Goal: Register for event/course

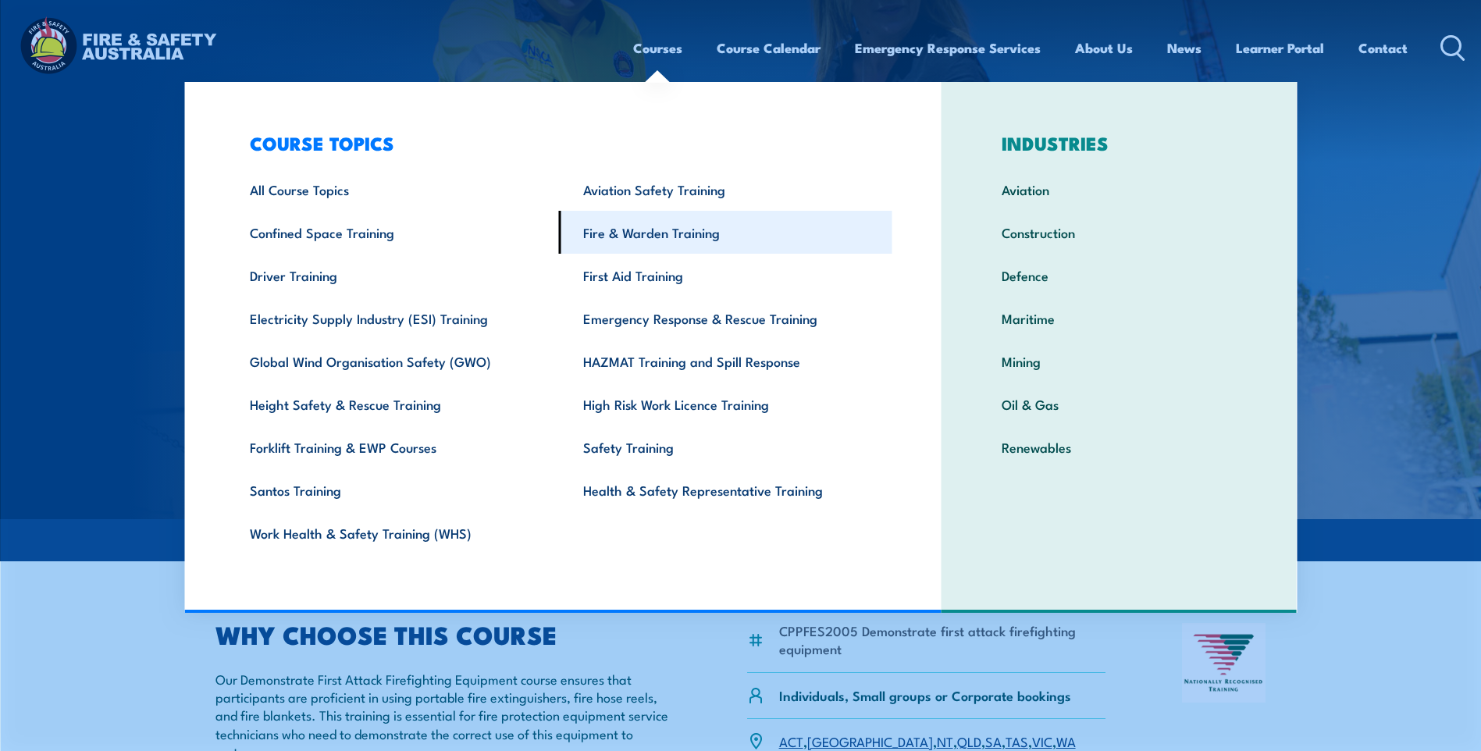
click at [620, 234] on link "Fire & Warden Training" at bounding box center [725, 232] width 333 height 43
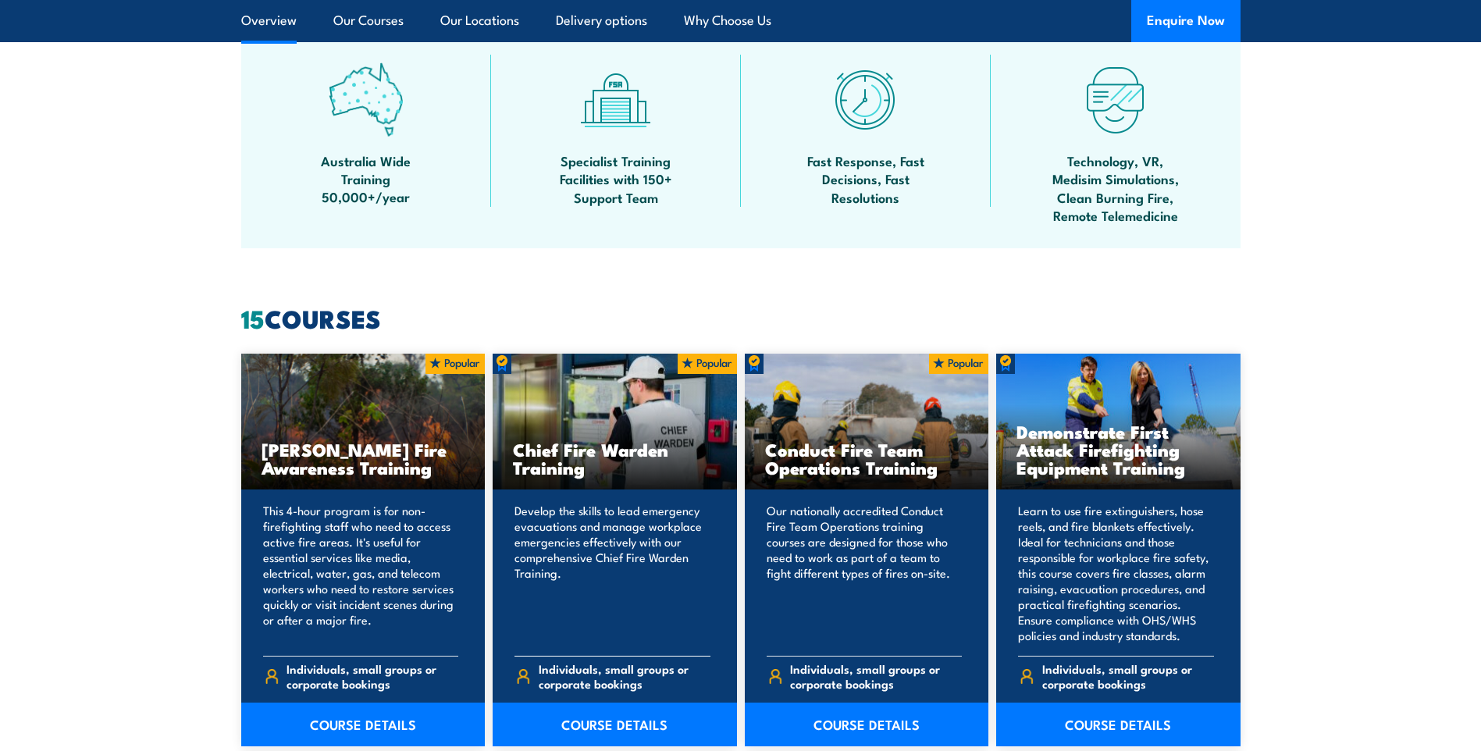
scroll to position [1015, 0]
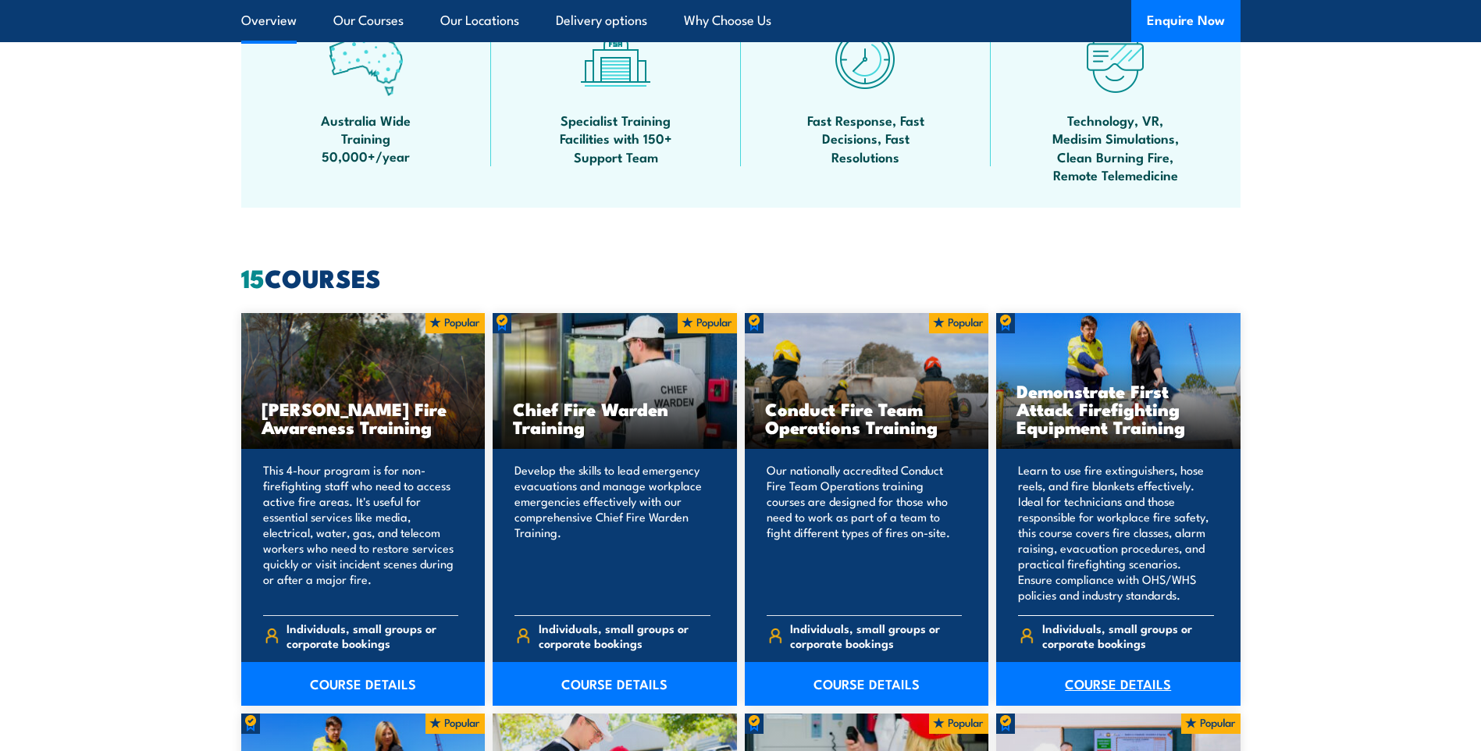
click at [1107, 681] on link "COURSE DETAILS" at bounding box center [1118, 684] width 244 height 44
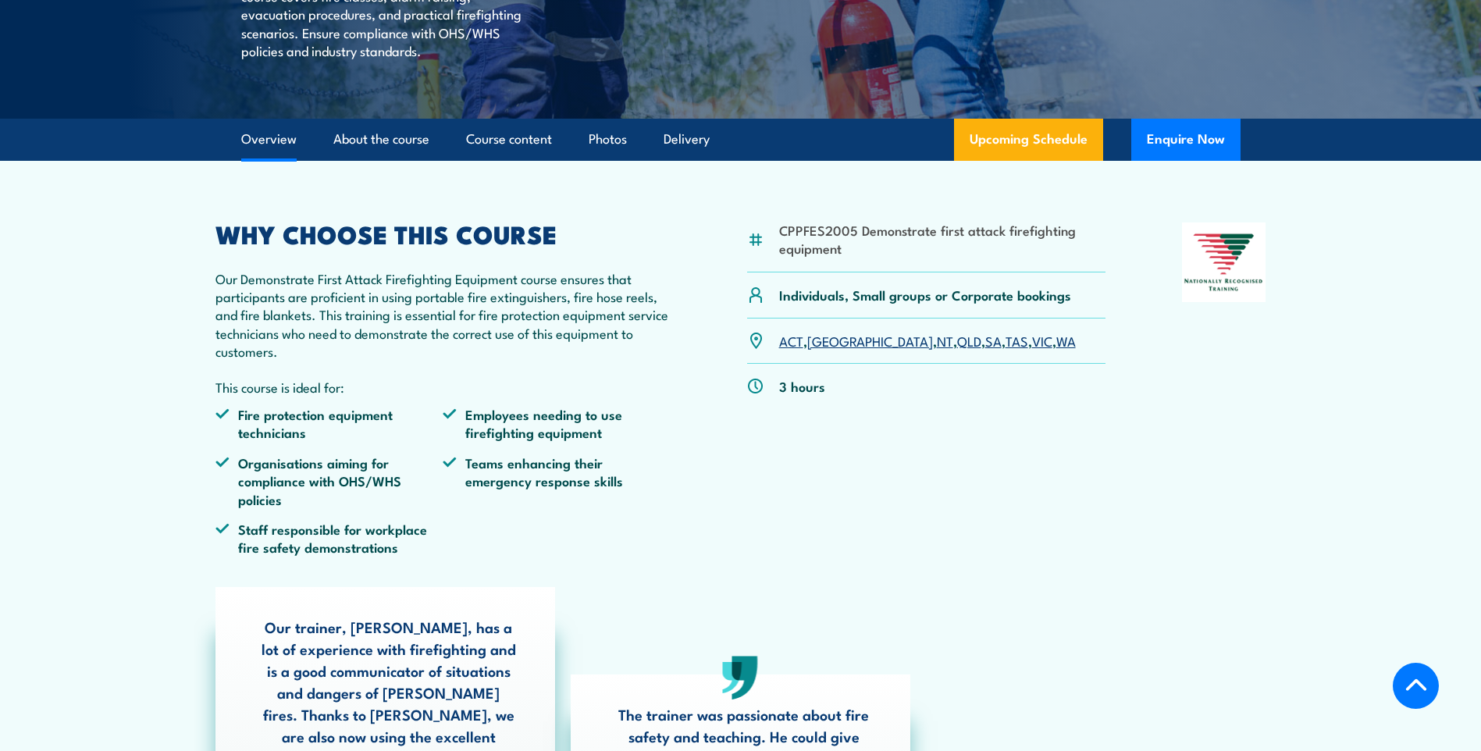
scroll to position [468, 0]
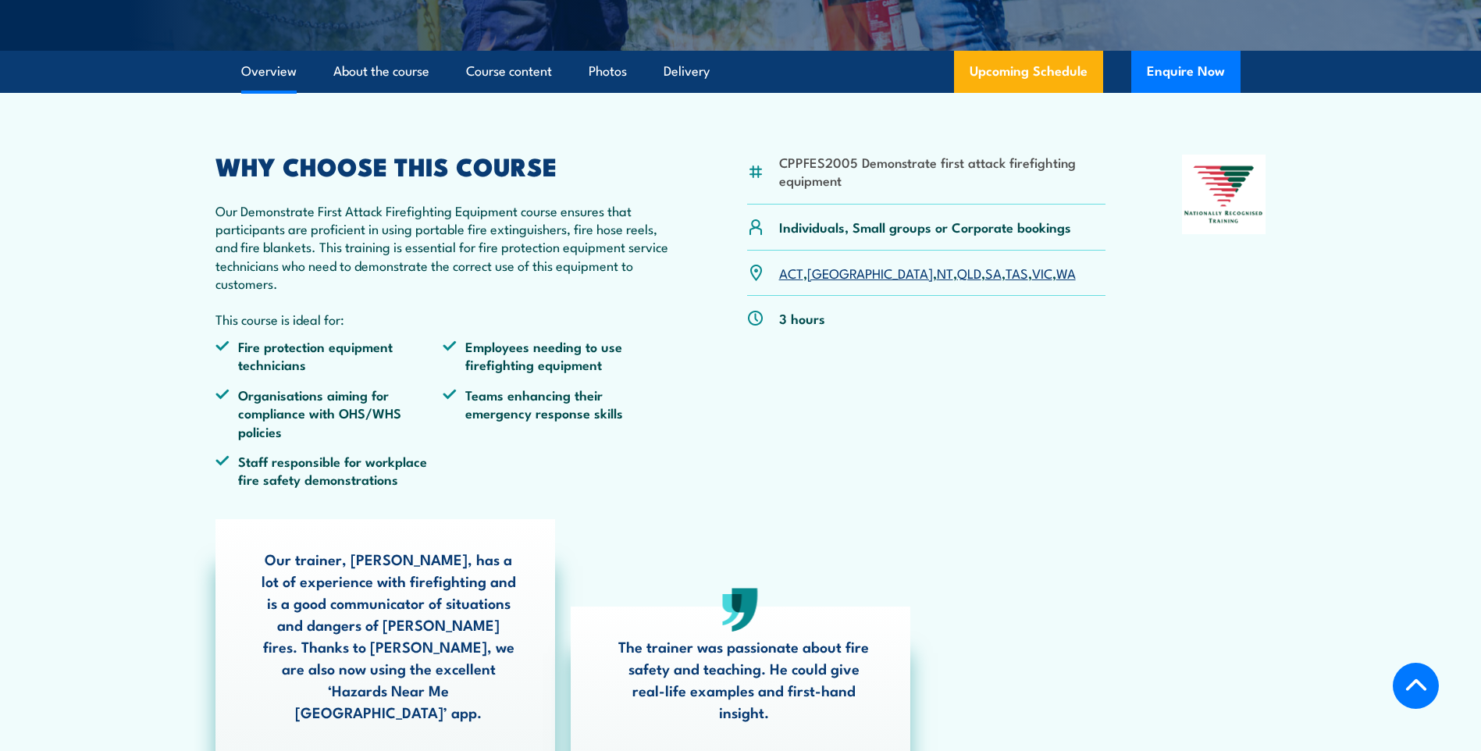
click at [957, 282] on link "QLD" at bounding box center [969, 272] width 24 height 19
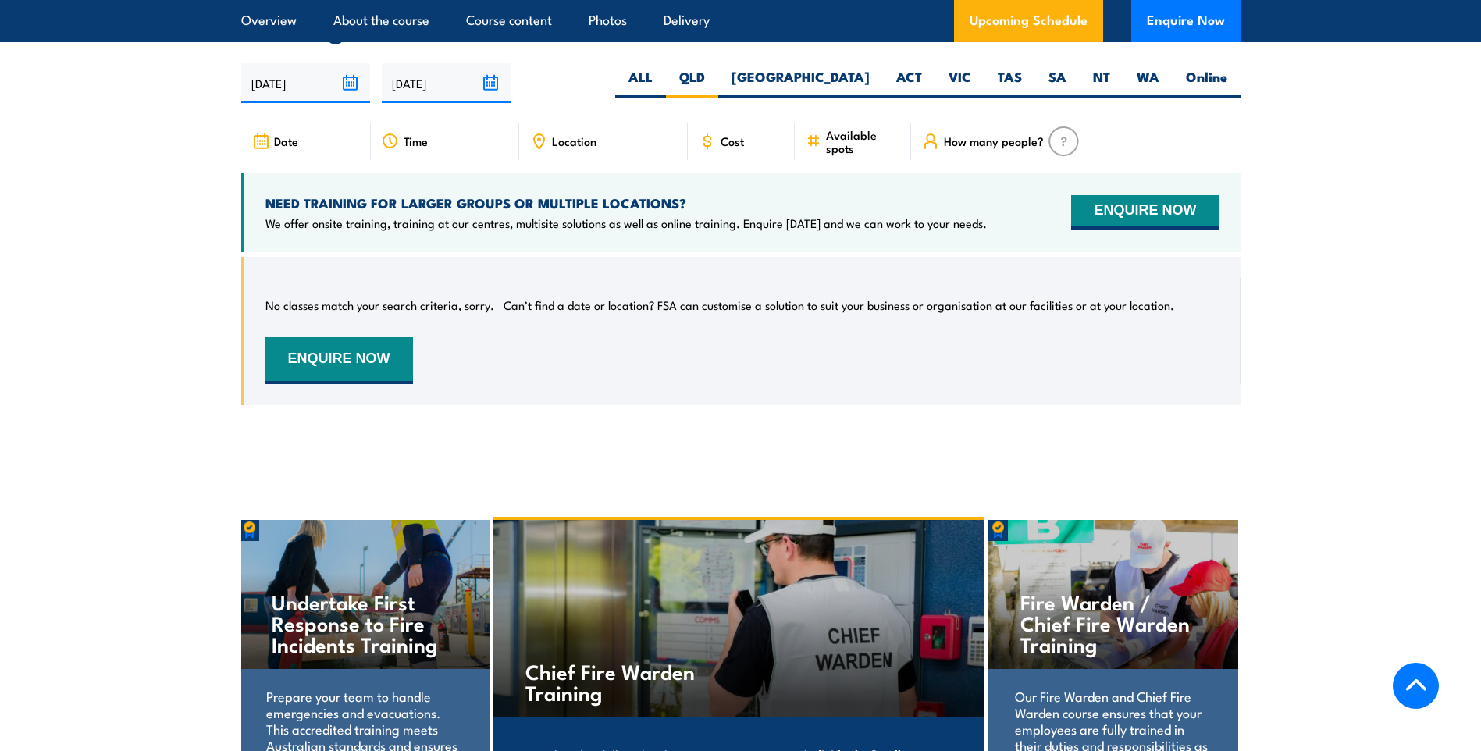
scroll to position [2926, 0]
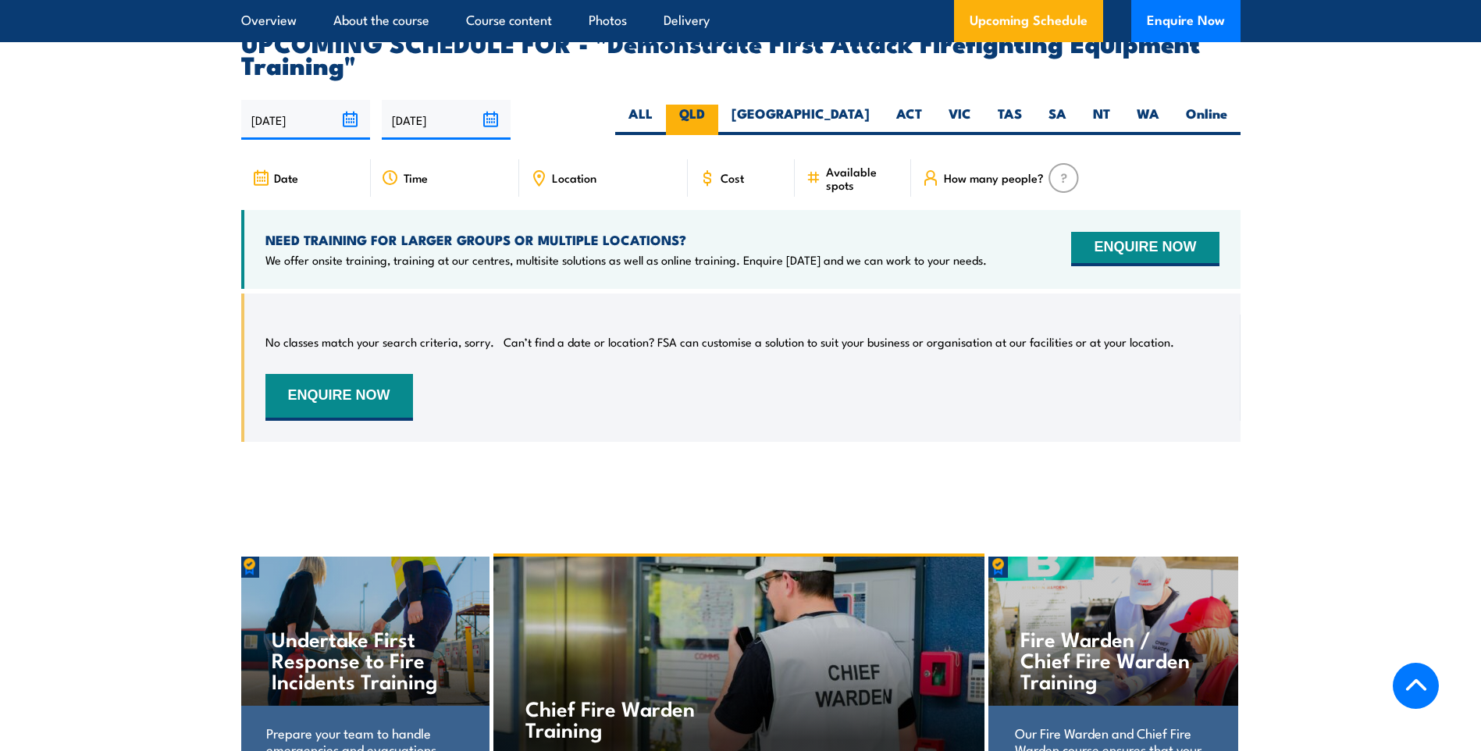
click at [718, 105] on label "QLD" at bounding box center [692, 120] width 52 height 30
click at [715, 105] on input "QLD" at bounding box center [710, 110] width 10 height 10
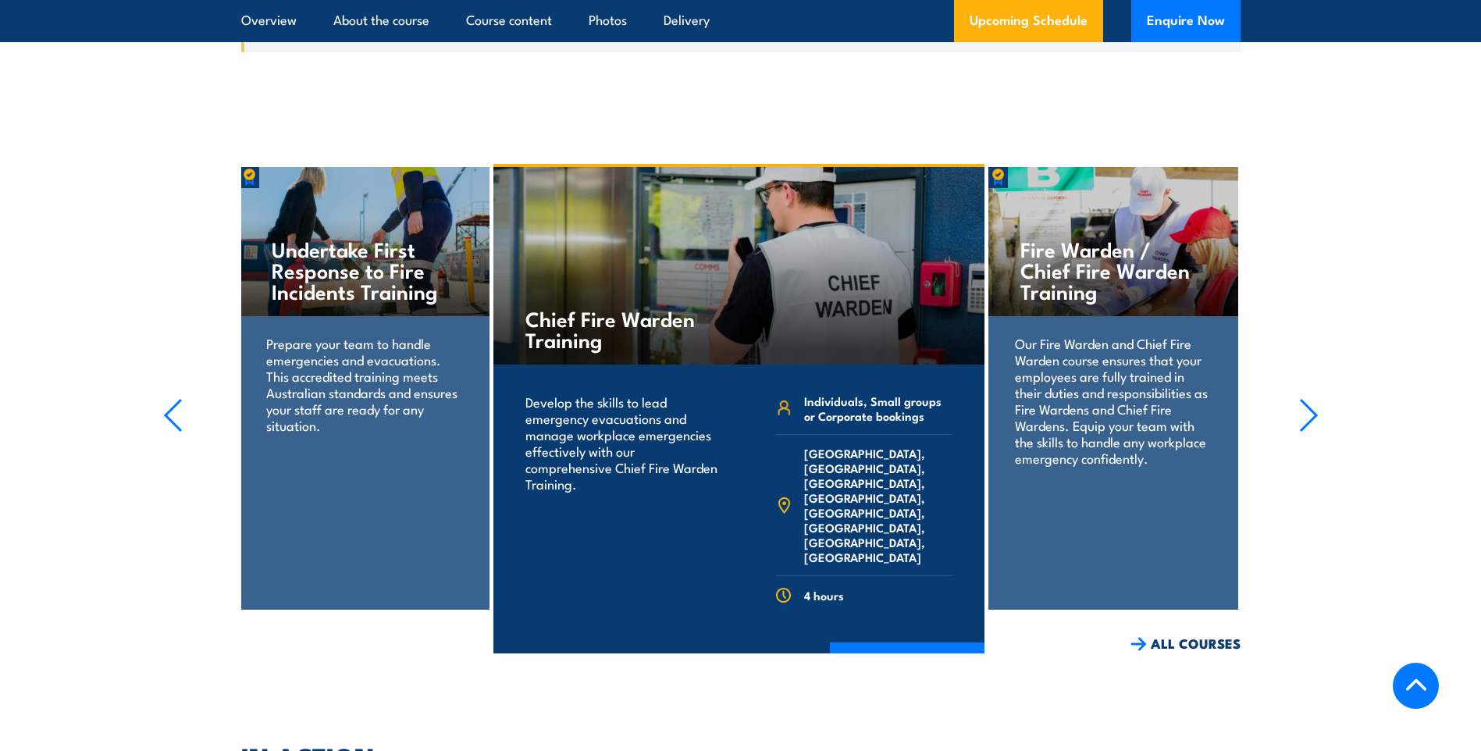
scroll to position [3316, 0]
click at [1160, 634] on link "ALL COURSES" at bounding box center [1185, 643] width 110 height 18
click at [1184, 634] on link "ALL COURSES" at bounding box center [1185, 643] width 110 height 18
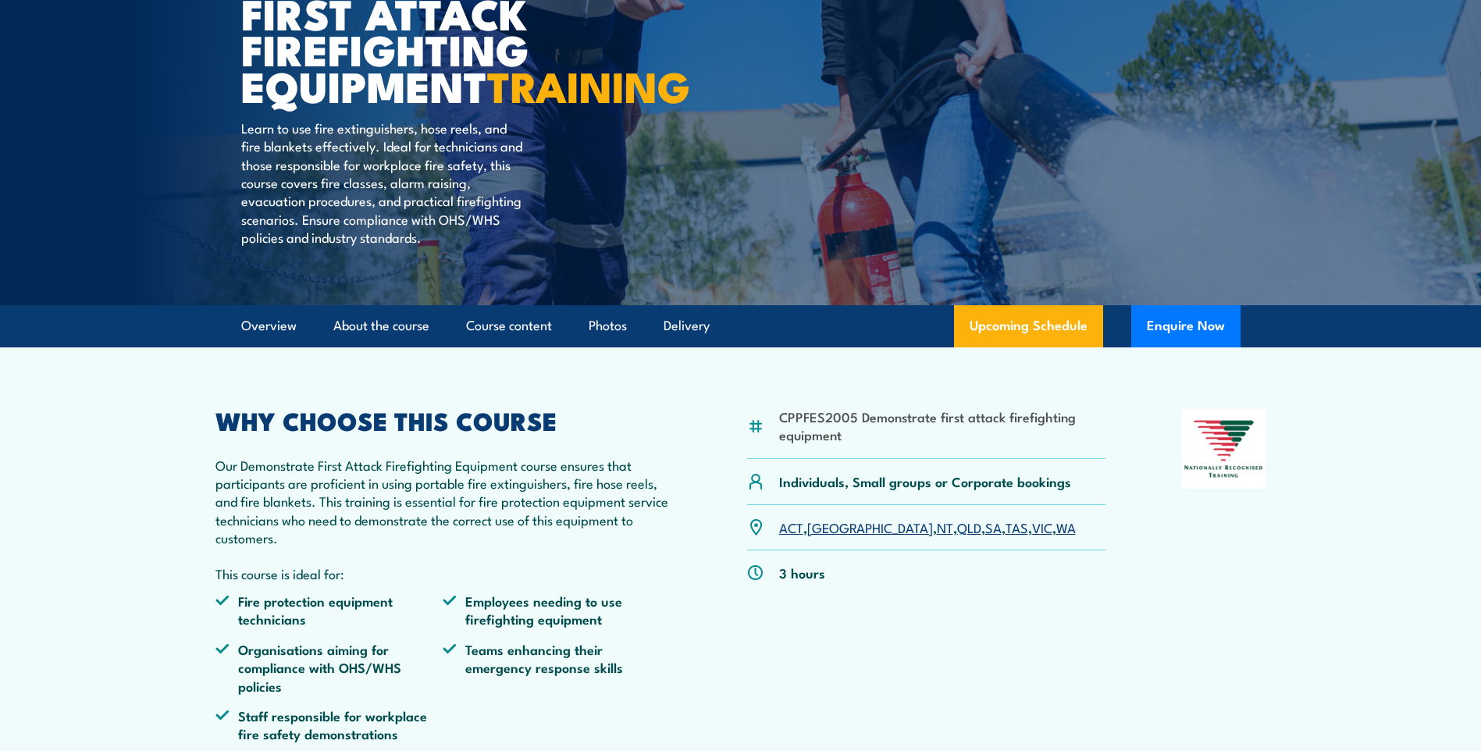
scroll to position [234, 0]
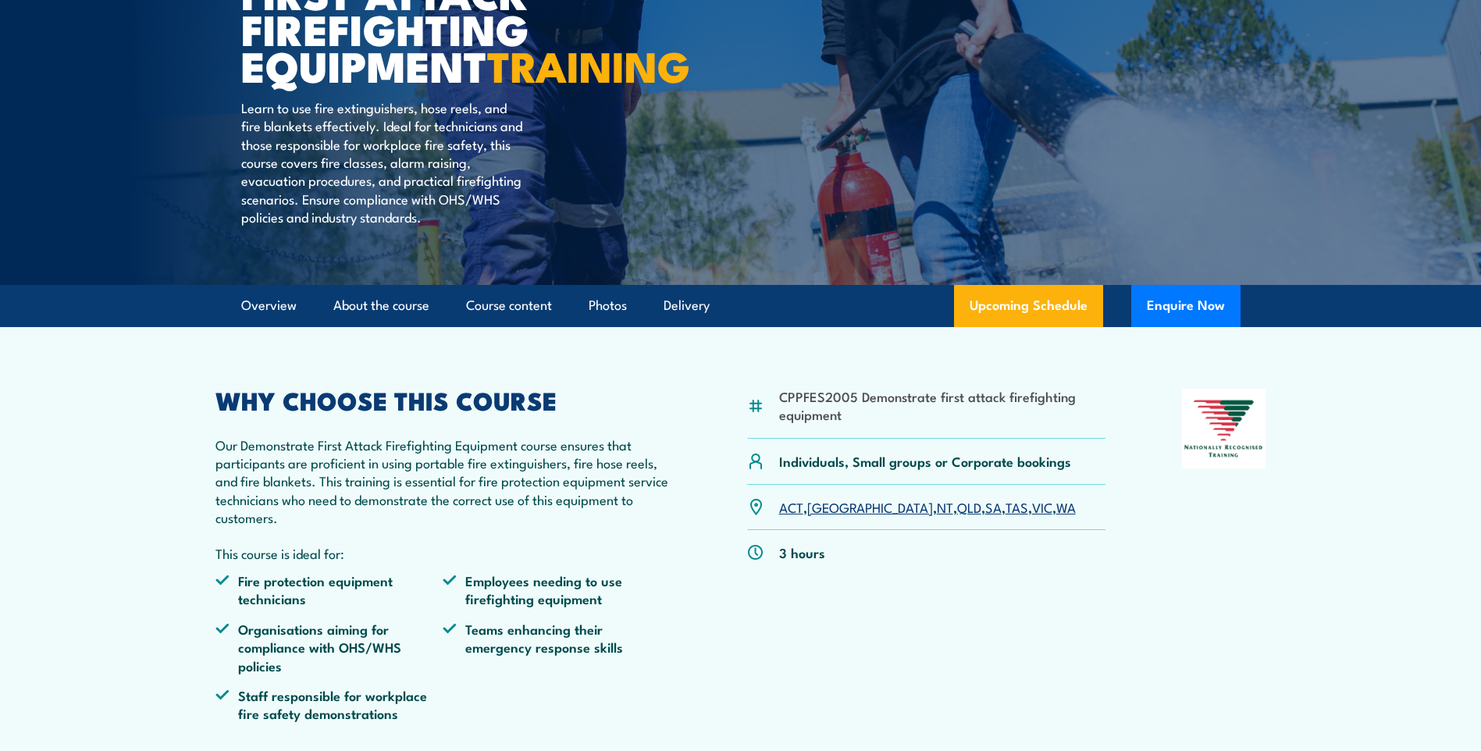
click at [957, 516] on link "QLD" at bounding box center [969, 506] width 24 height 19
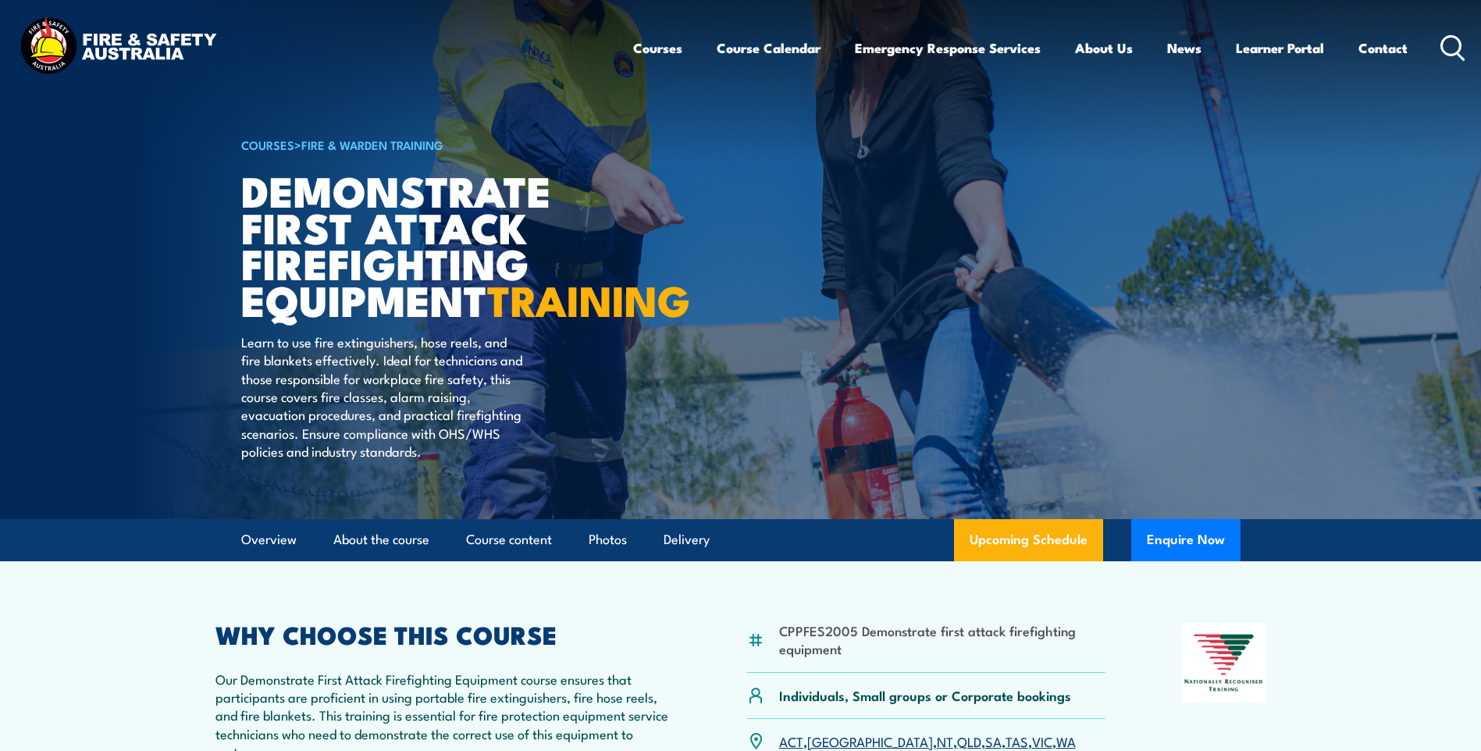
drag, startPoint x: 229, startPoint y: 102, endPoint x: -328, endPoint y: -57, distance: 578.8
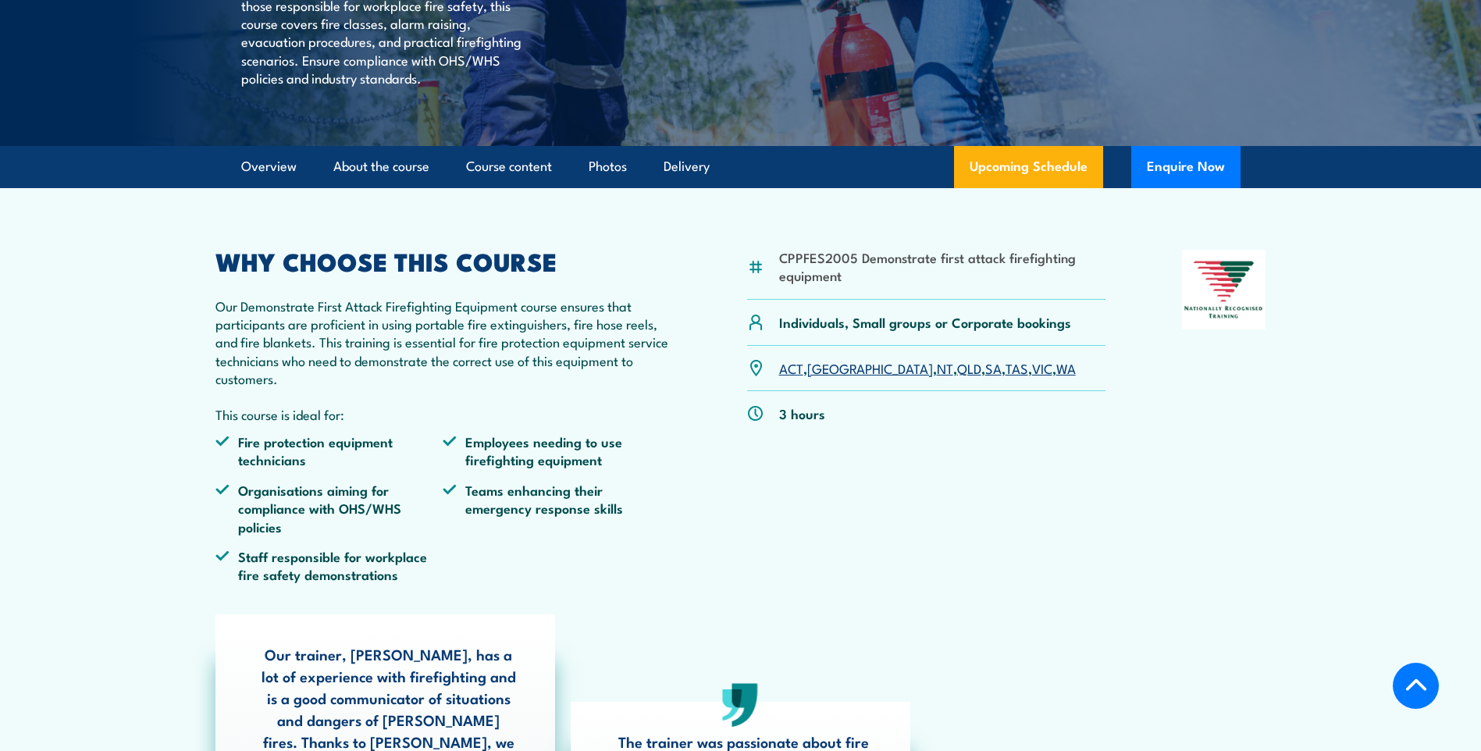
scroll to position [390, 0]
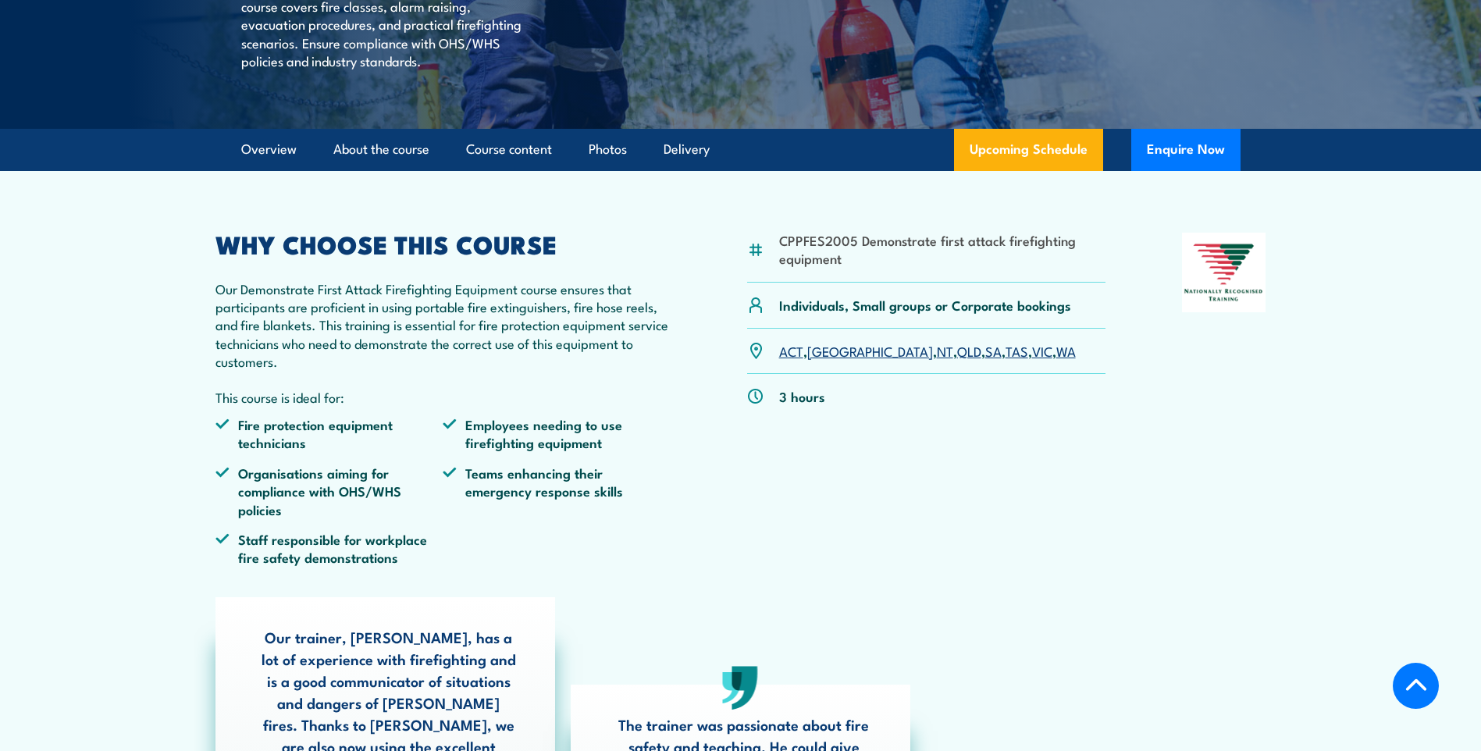
click at [957, 360] on link "QLD" at bounding box center [969, 350] width 24 height 19
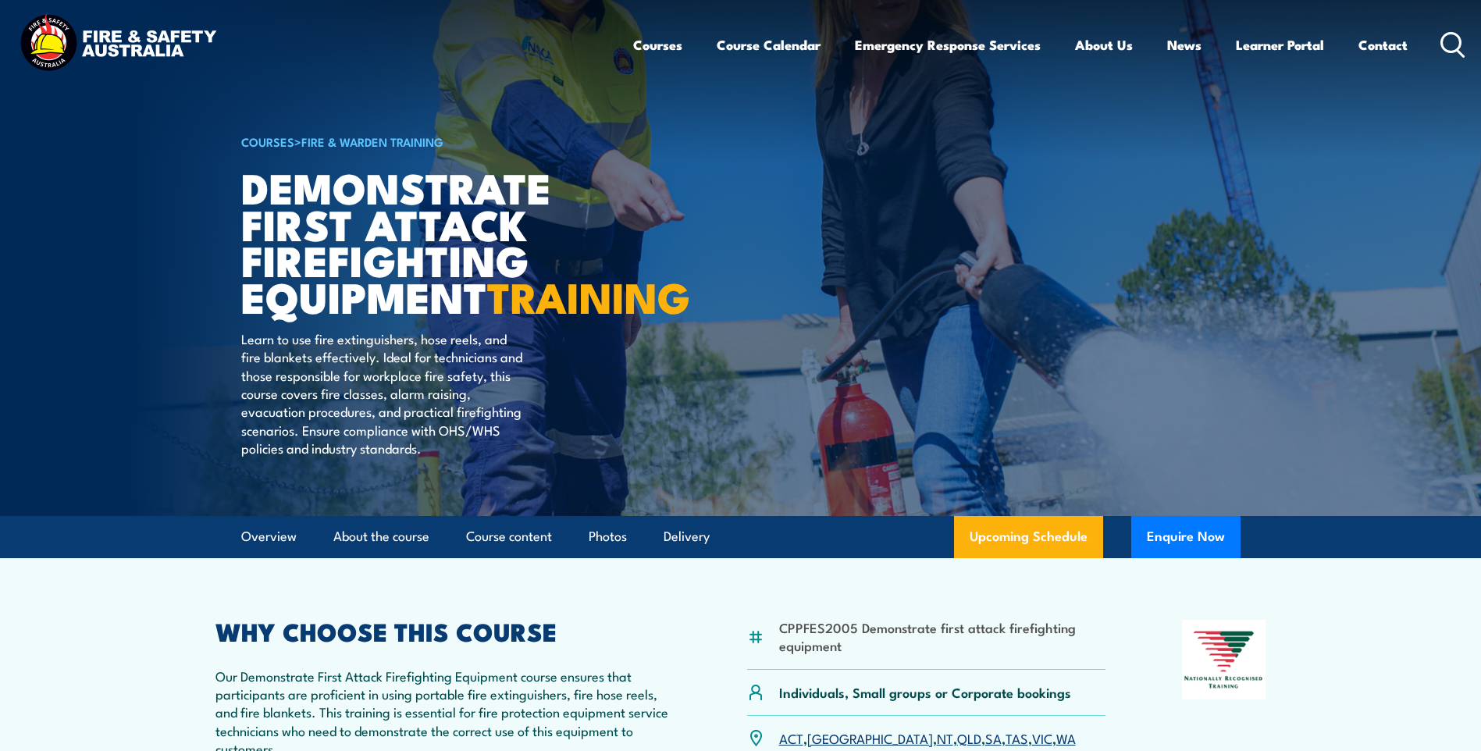
scroll to position [0, 0]
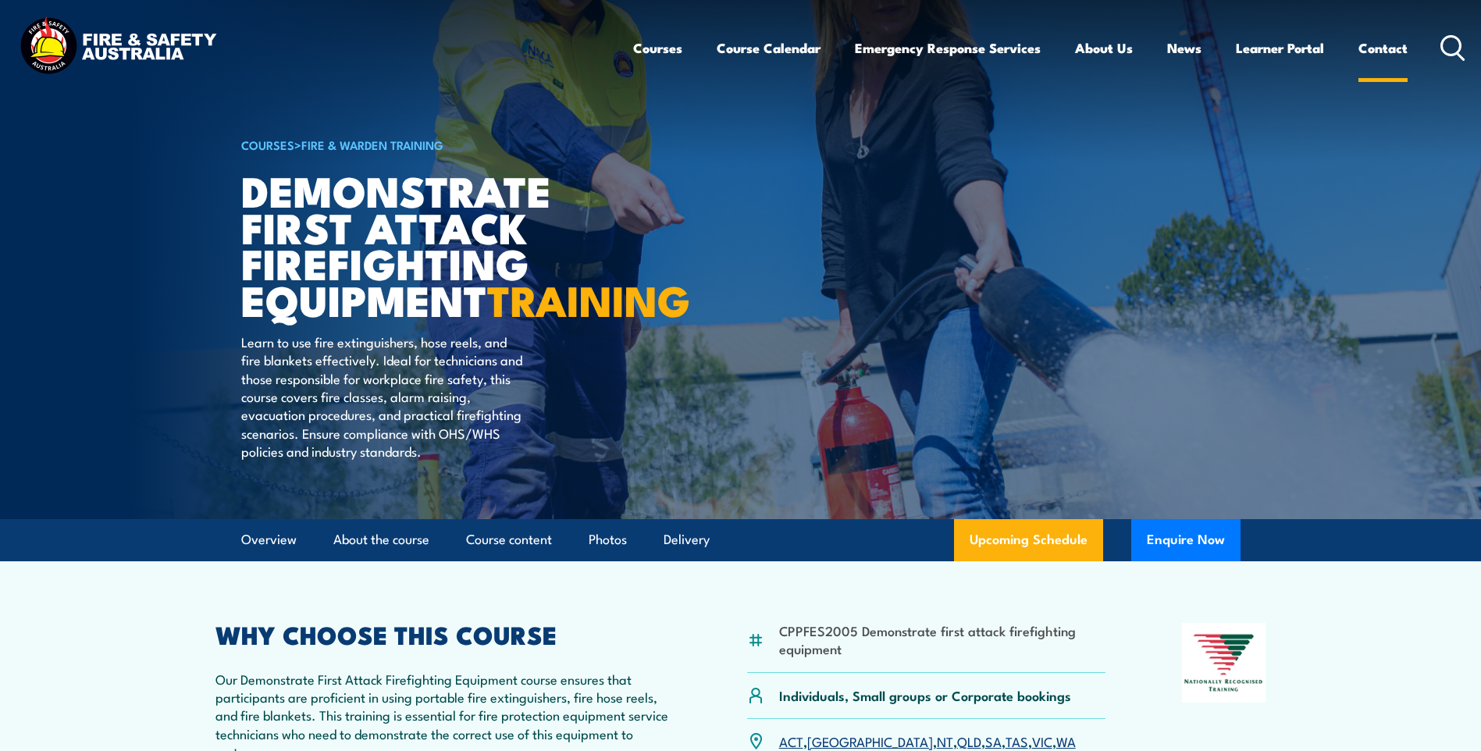
click at [1374, 44] on link "Contact" at bounding box center [1382, 47] width 49 height 41
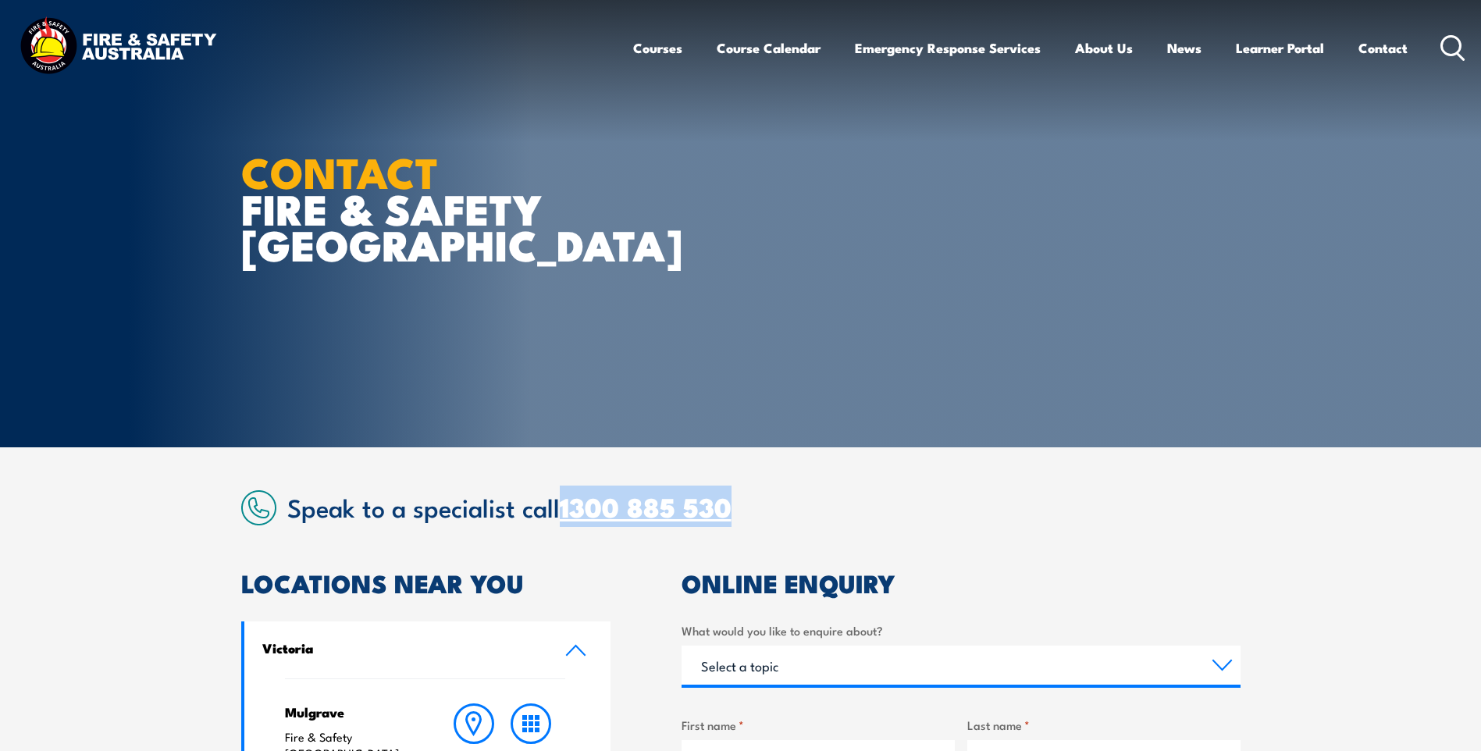
drag, startPoint x: 780, startPoint y: 519, endPoint x: 564, endPoint y: 516, distance: 216.2
click at [564, 516] on h2 "Speak to a specialist call [PHONE_NUMBER]" at bounding box center [763, 506] width 953 height 28
copy link "1300 885 530"
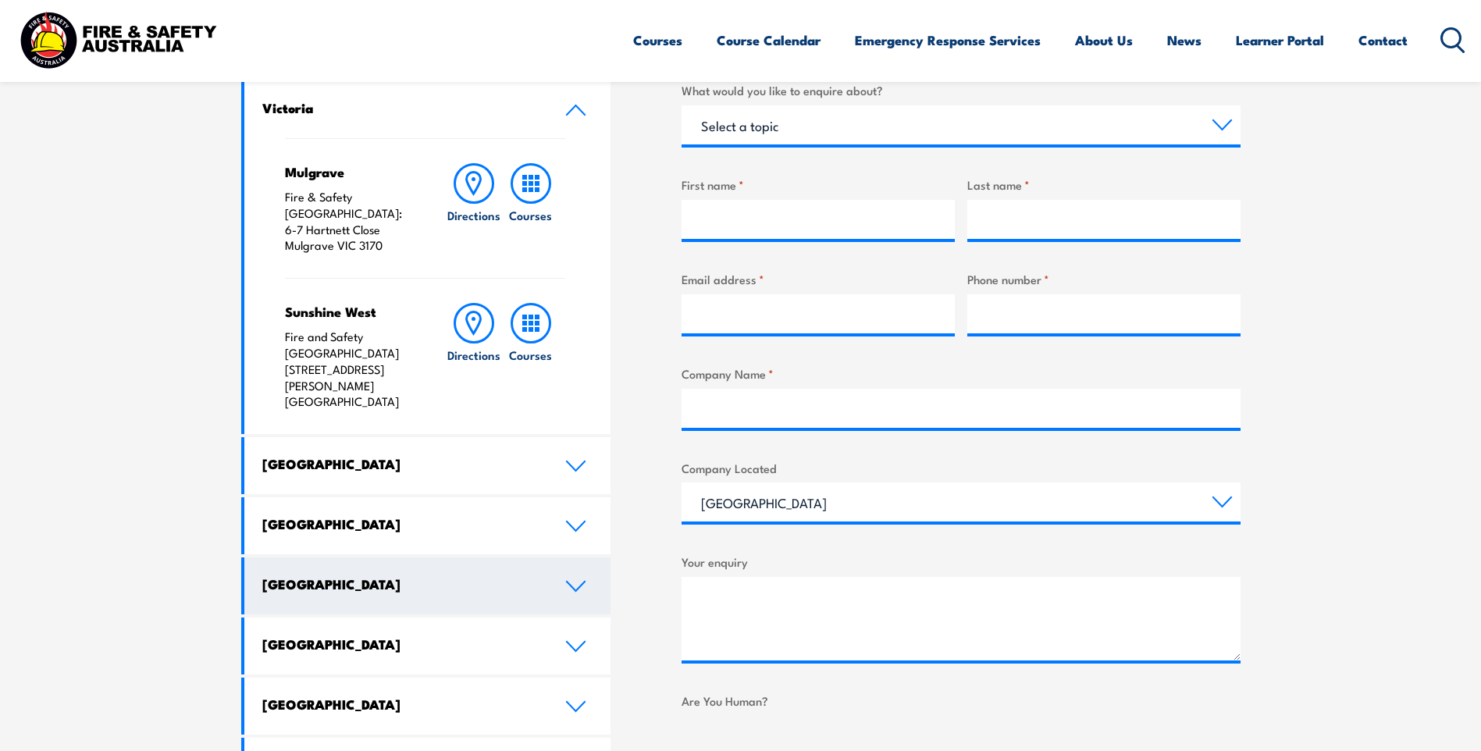
scroll to position [546, 0]
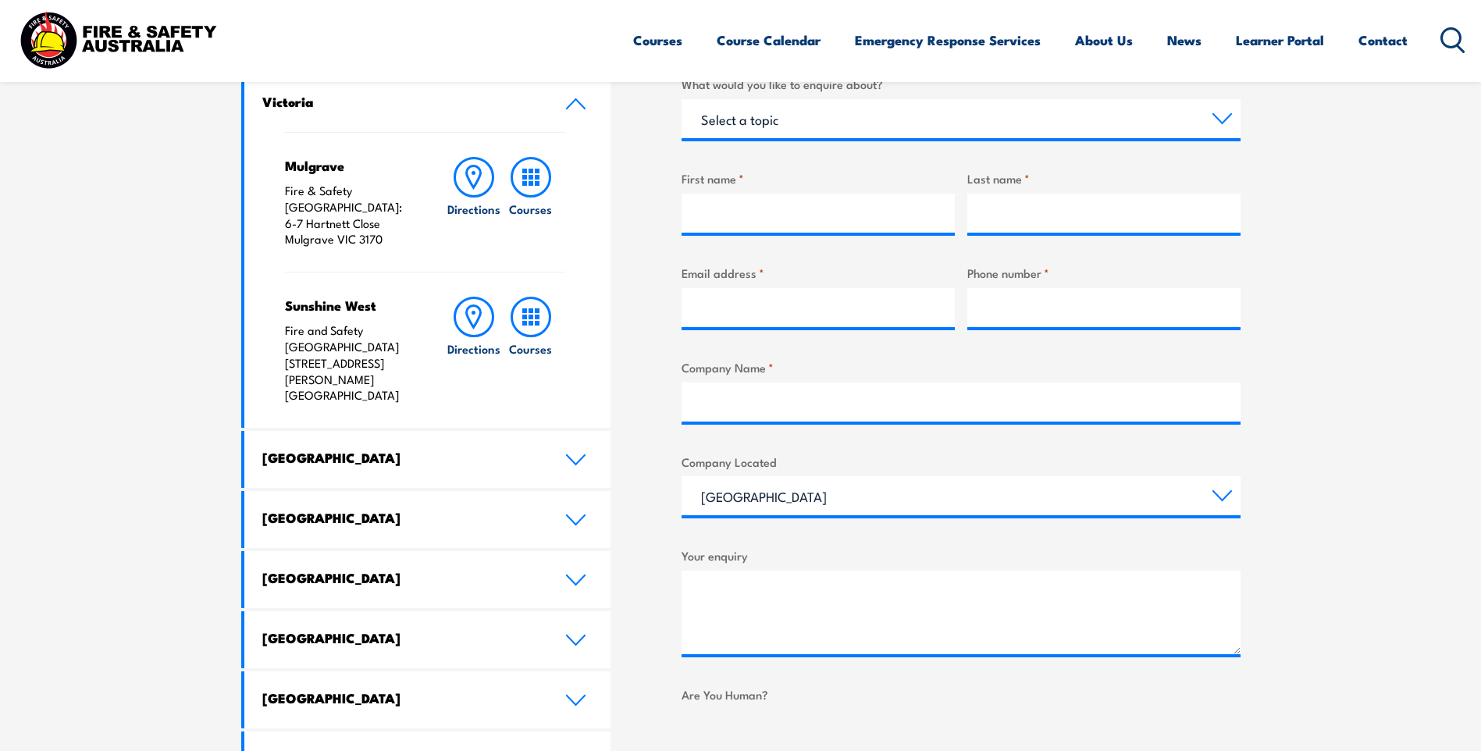
drag, startPoint x: 567, startPoint y: 472, endPoint x: 585, endPoint y: 481, distance: 20.6
click at [567, 514] on icon at bounding box center [575, 520] width 21 height 12
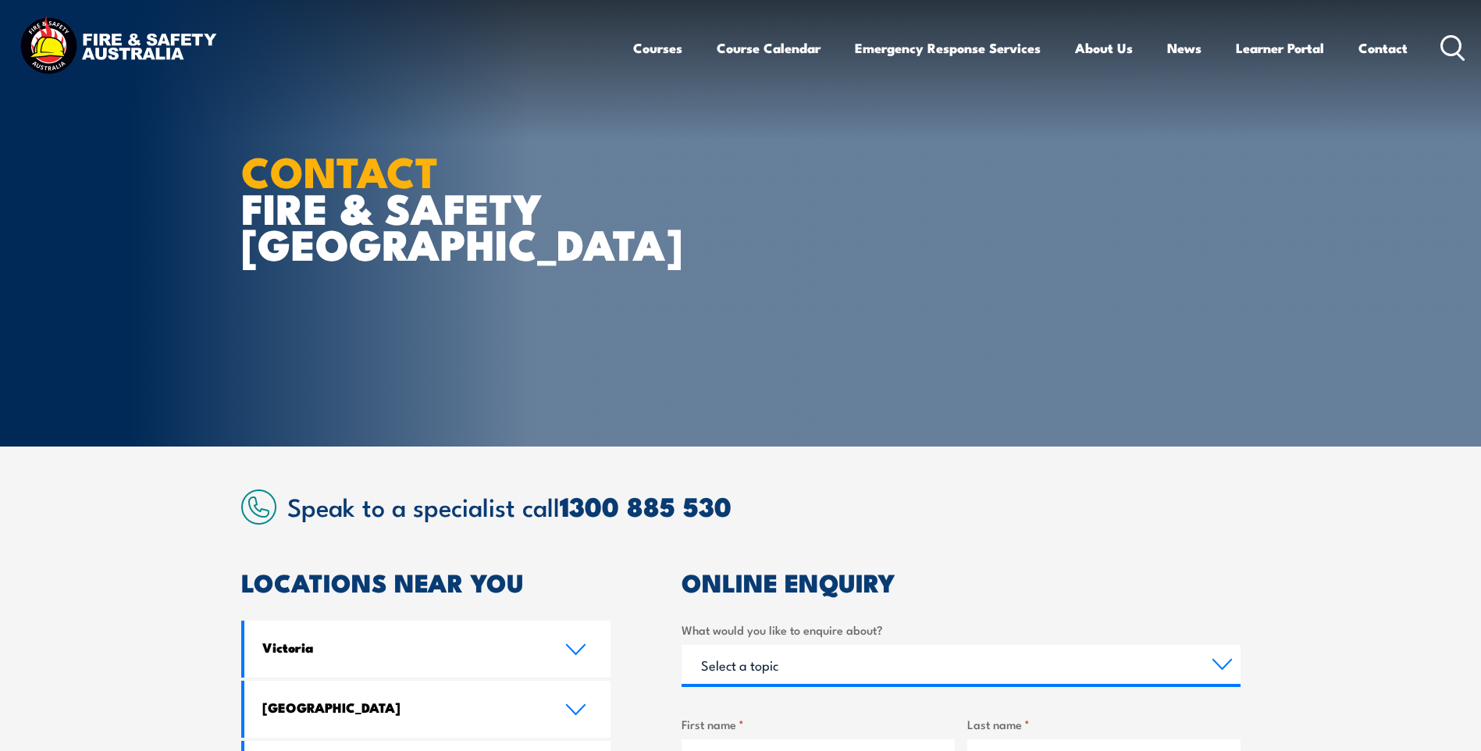
scroll to position [0, 0]
click at [770, 51] on link "Course Calendar" at bounding box center [768, 47] width 104 height 41
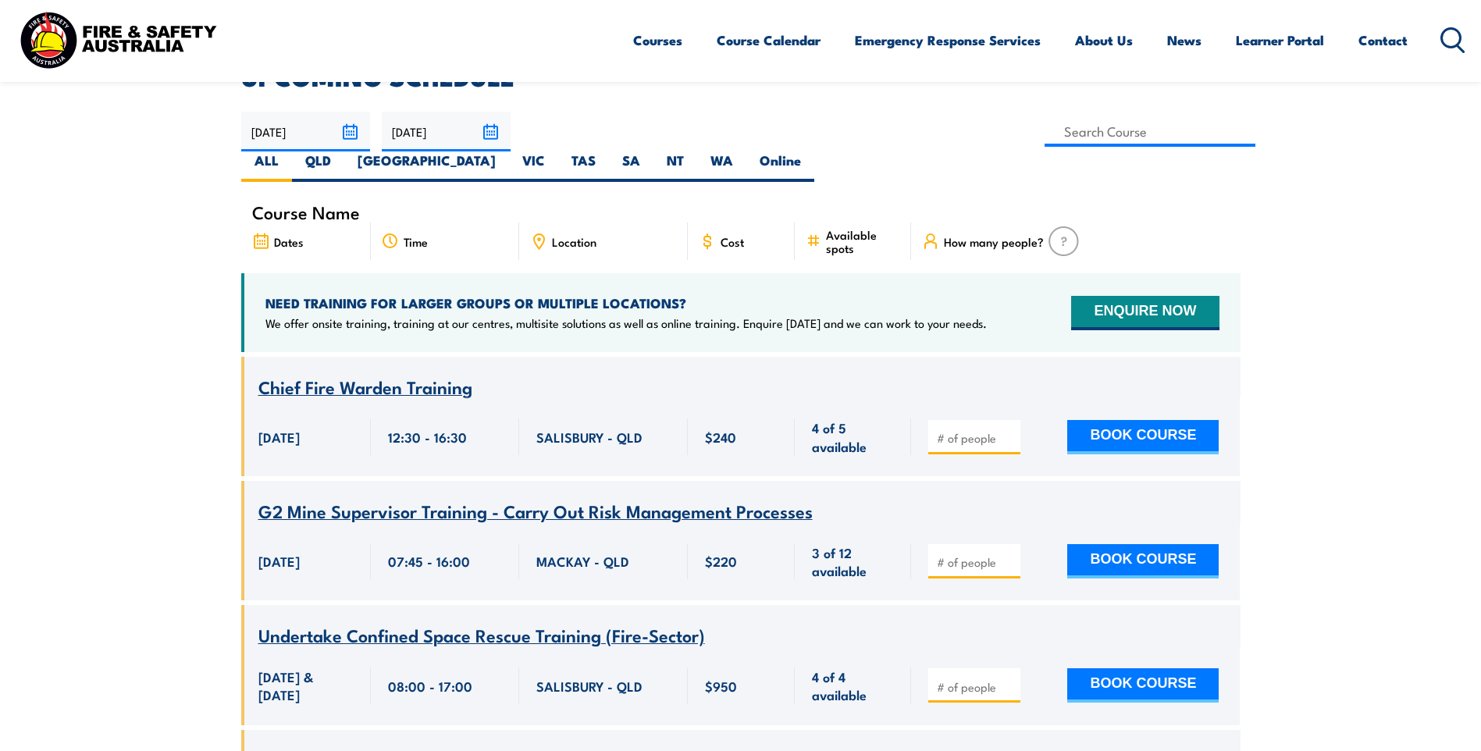
scroll to position [468, 0]
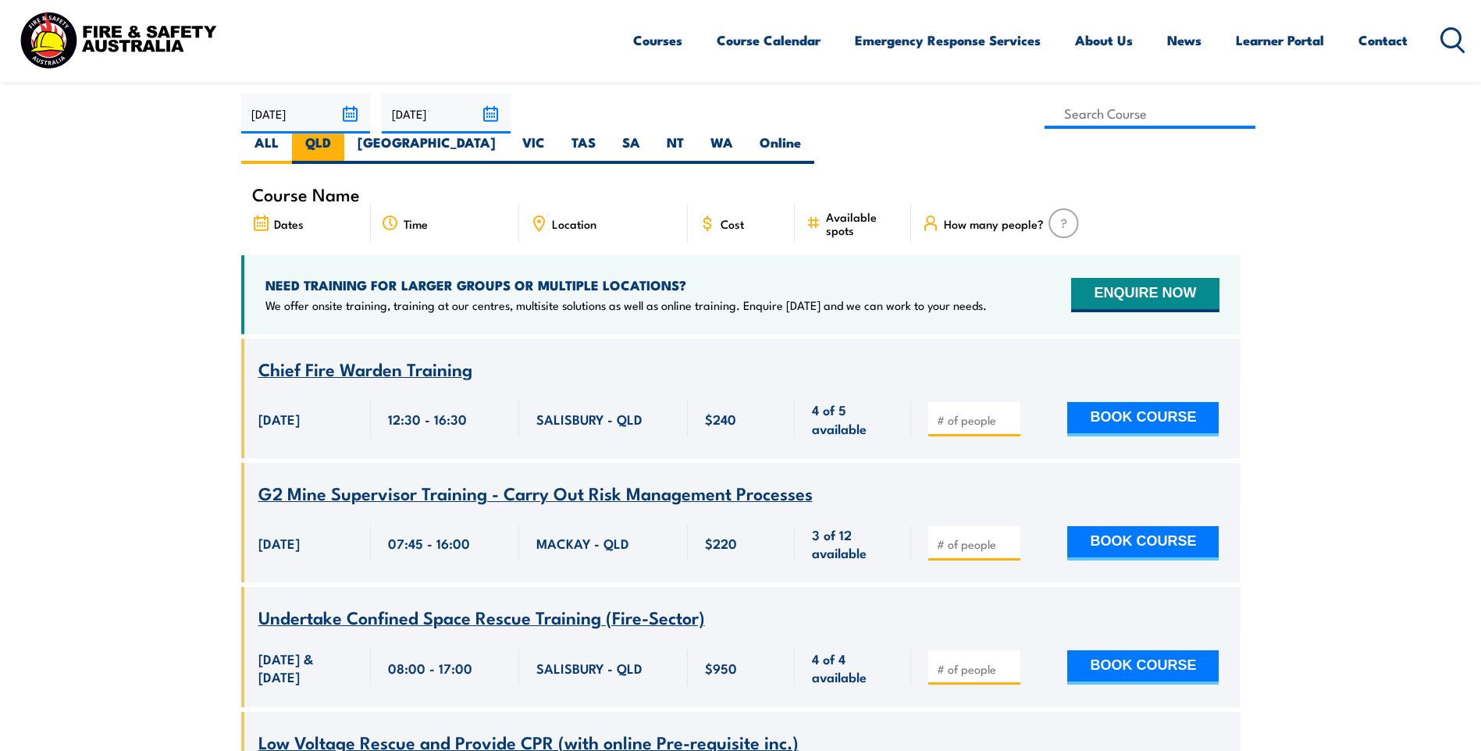
click at [344, 133] on label "QLD" at bounding box center [318, 148] width 52 height 30
click at [341, 133] on input "QLD" at bounding box center [336, 138] width 10 height 10
radio input "true"
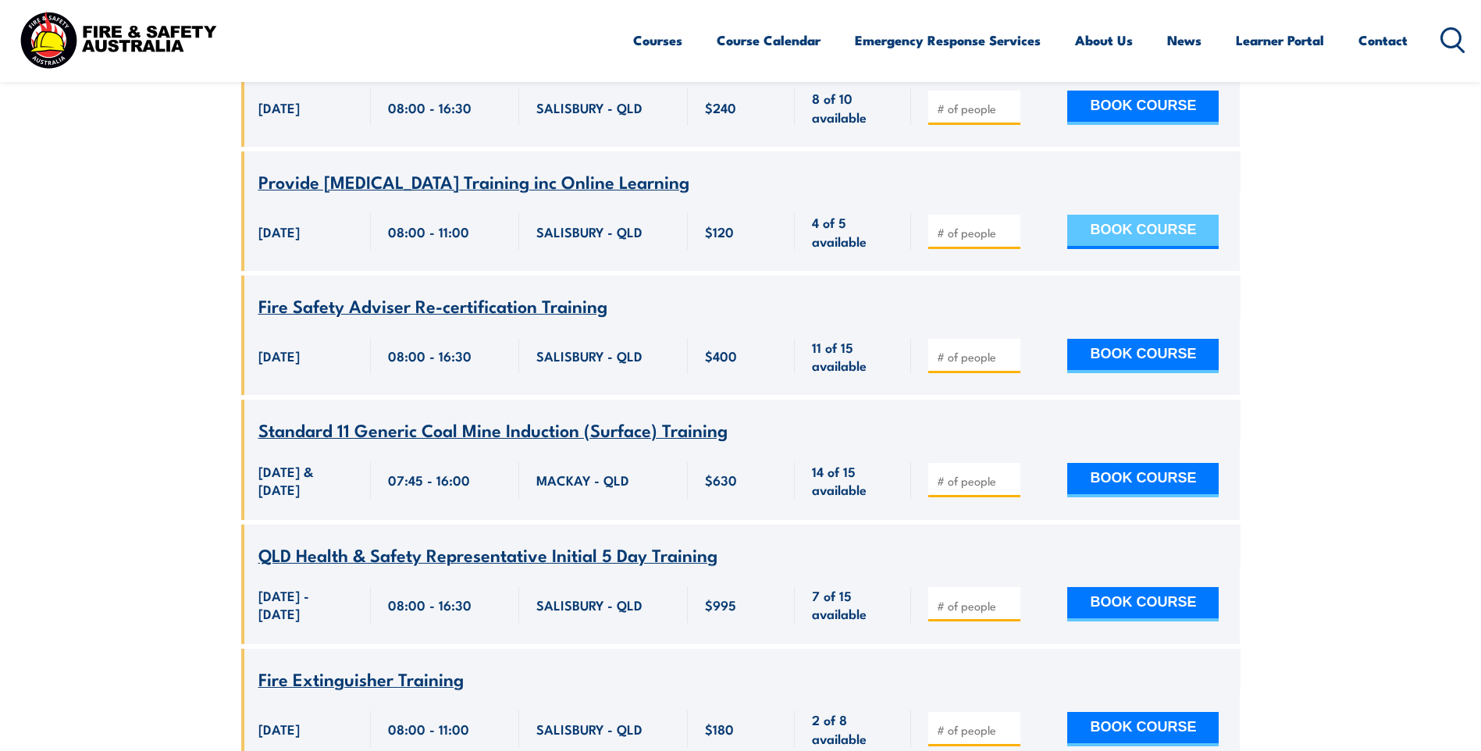
scroll to position [1530, 0]
